Goal: Find specific page/section: Find specific page/section

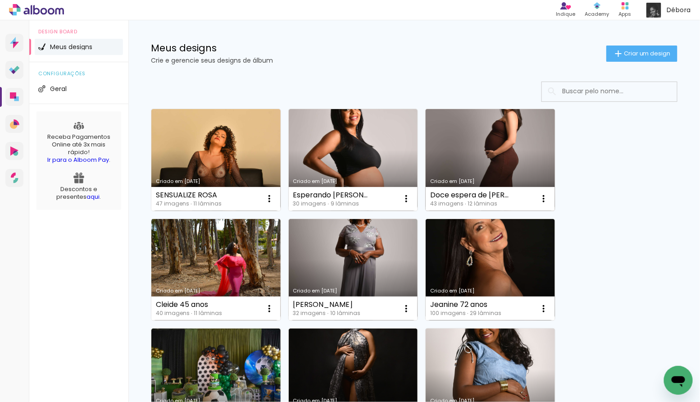
scroll to position [14, 0]
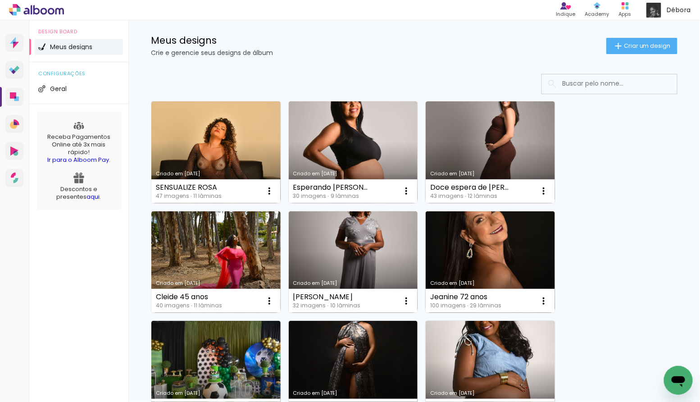
click at [602, 90] on input at bounding box center [621, 83] width 128 height 18
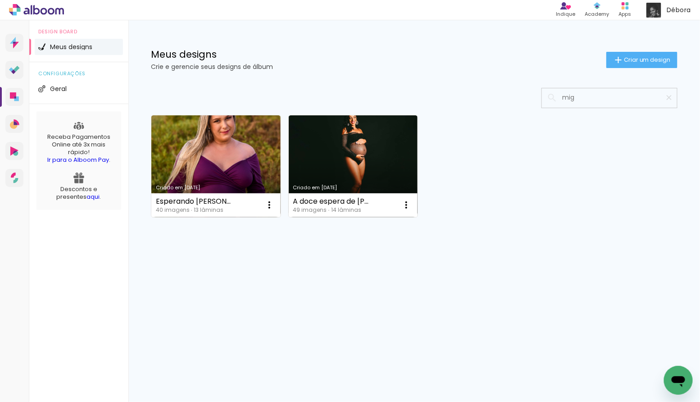
scroll to position [0, 0]
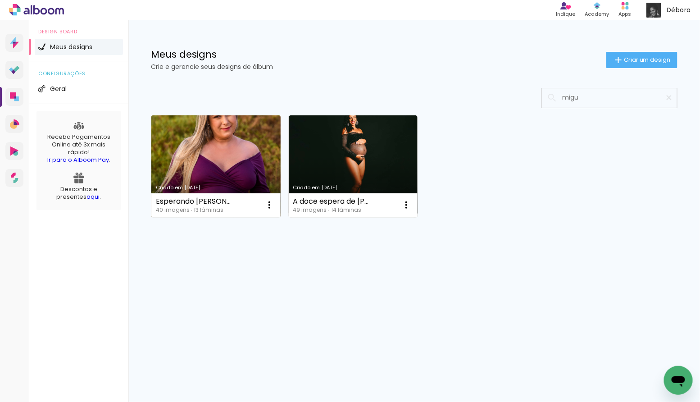
type input "migu"
type paper-input "migu"
click at [238, 161] on link "Criado em [DATE]" at bounding box center [215, 166] width 129 height 102
